Goal: Task Accomplishment & Management: Use online tool/utility

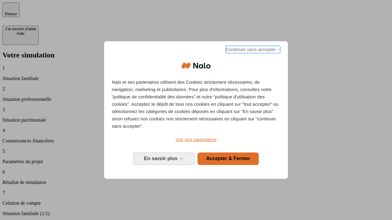
click at [252, 50] on span "Continuer sans accepter →" at bounding box center [253, 49] width 54 height 7
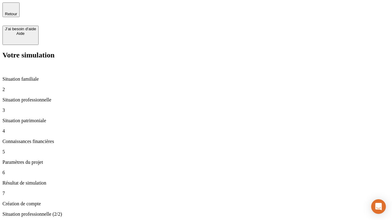
type input "70 000"
type input "1 000"
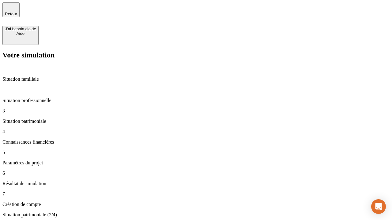
type input "800"
type input "6"
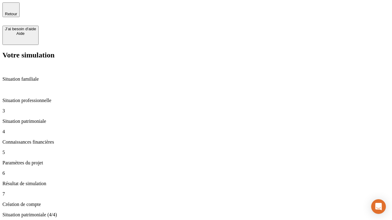
type input "400"
type input "3"
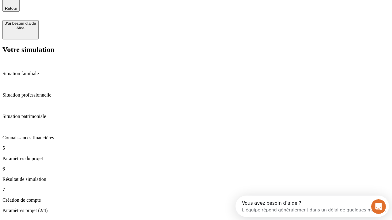
type input "35"
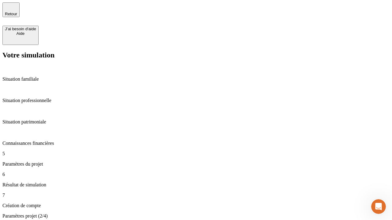
type input "500"
type input "640"
